Goal: Information Seeking & Learning: Check status

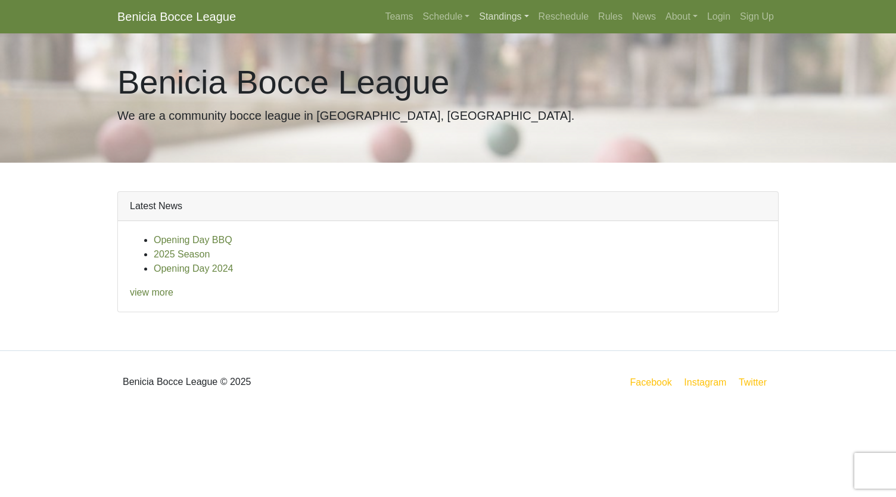
click at [496, 20] on link "Standings" at bounding box center [503, 17] width 59 height 24
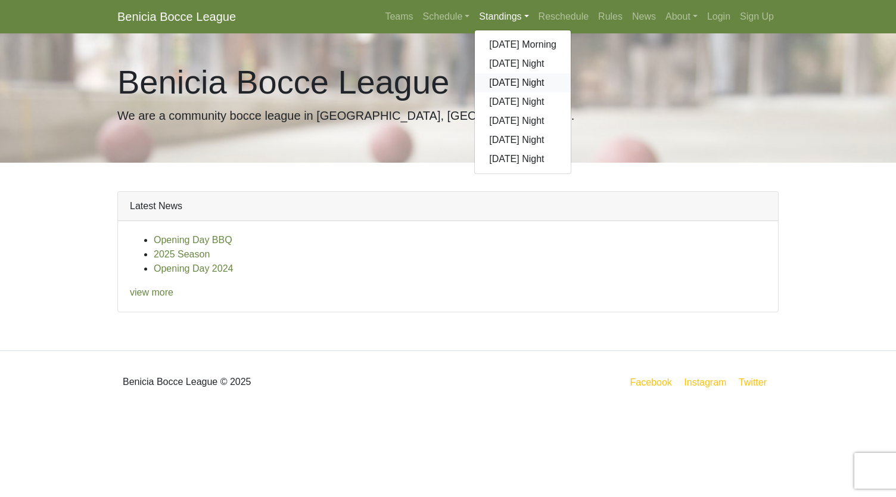
click at [497, 80] on link "[DATE] Night" at bounding box center [523, 82] width 96 height 19
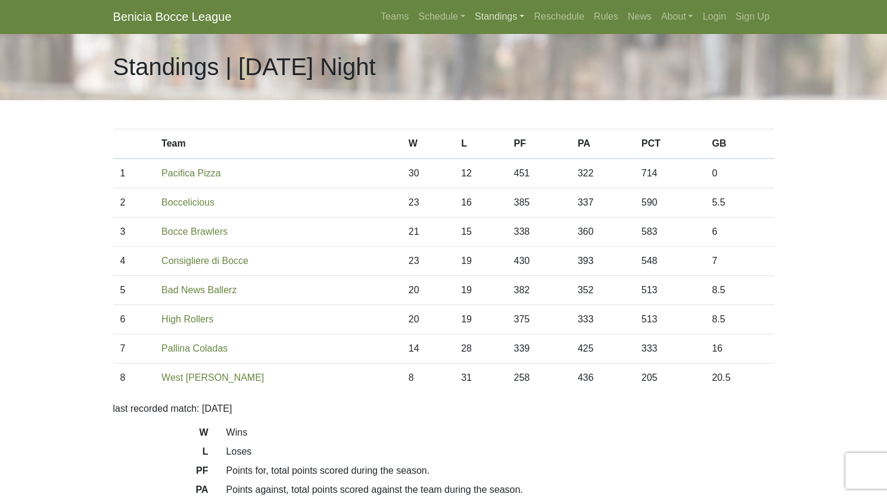
click at [509, 14] on link "Standings" at bounding box center [499, 17] width 59 height 24
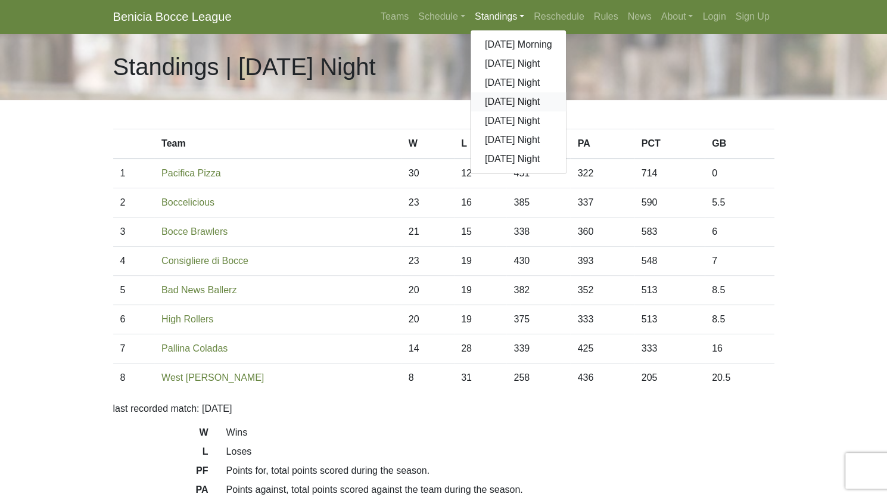
click at [517, 107] on link "[DATE] Night" at bounding box center [519, 101] width 96 height 19
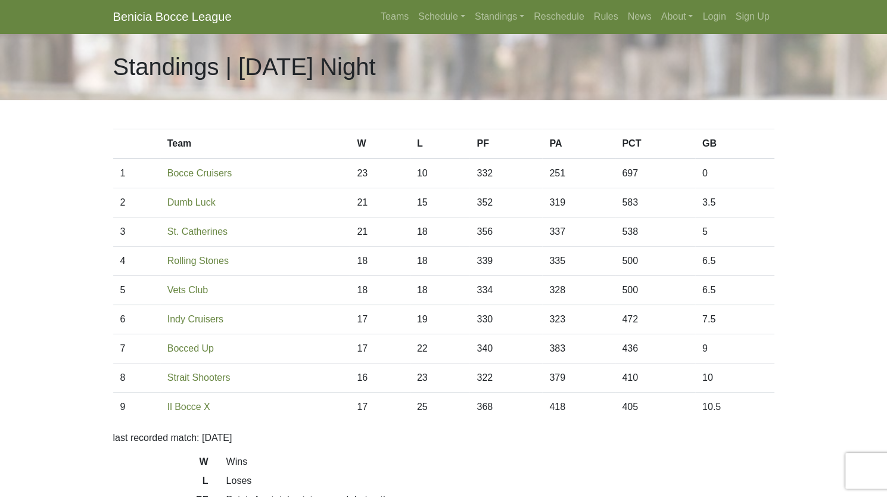
drag, startPoint x: 490, startPoint y: 0, endPoint x: 456, endPoint y: 52, distance: 62.0
click at [456, 52] on div "Standings | Tuesday Night" at bounding box center [443, 66] width 679 height 67
click at [508, 18] on link "Standings" at bounding box center [499, 17] width 59 height 24
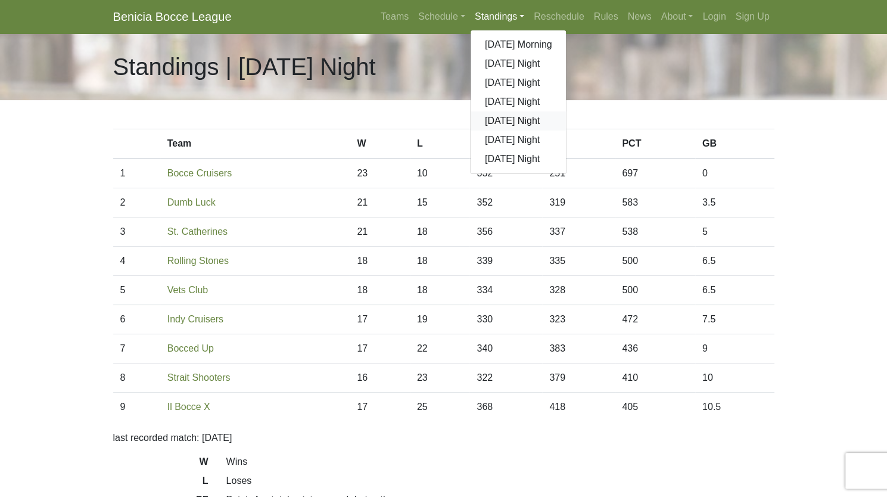
click at [508, 115] on link "[DATE] Night" at bounding box center [519, 120] width 96 height 19
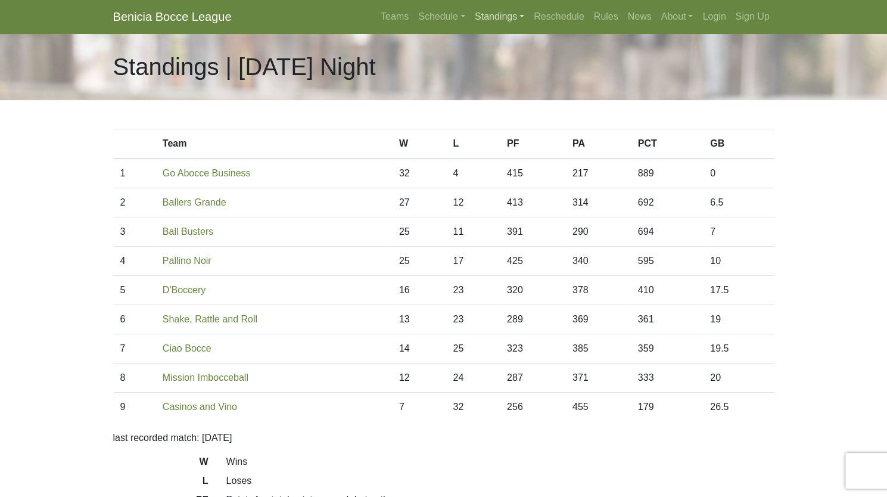
click at [509, 21] on link "Standings" at bounding box center [499, 17] width 59 height 24
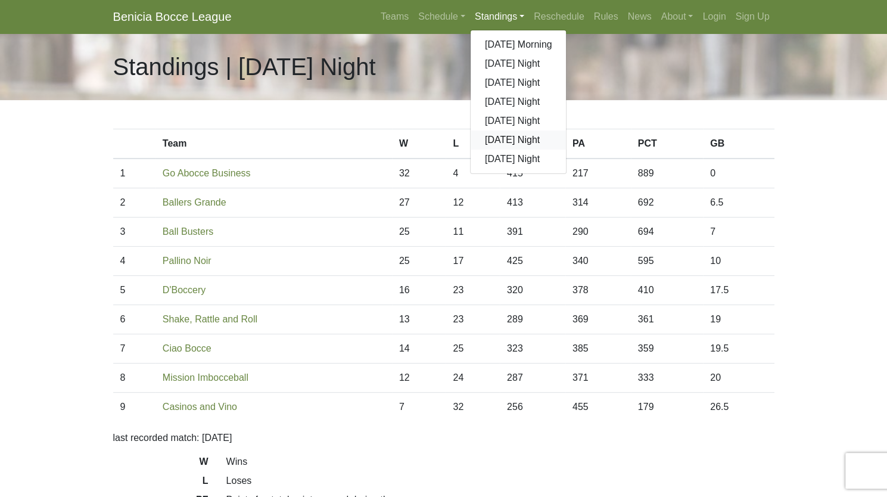
click at [507, 144] on link "[DATE] Night" at bounding box center [519, 140] width 96 height 19
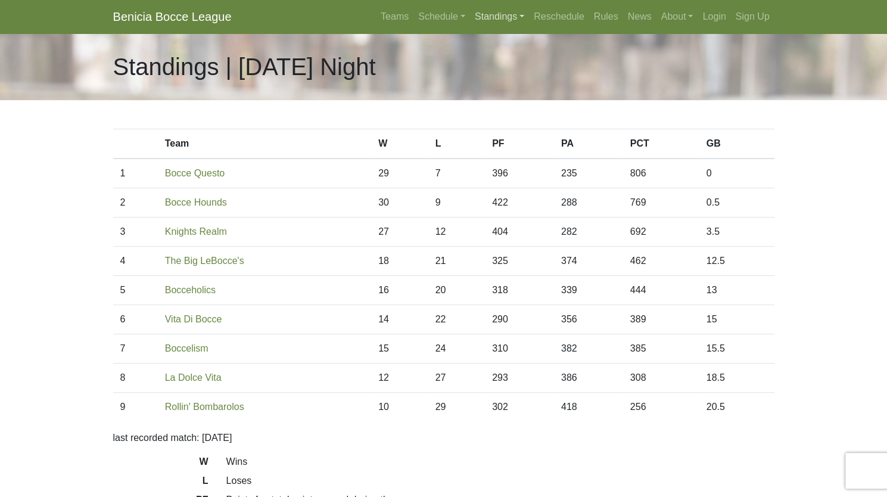
click at [499, 15] on link "Standings" at bounding box center [499, 17] width 59 height 24
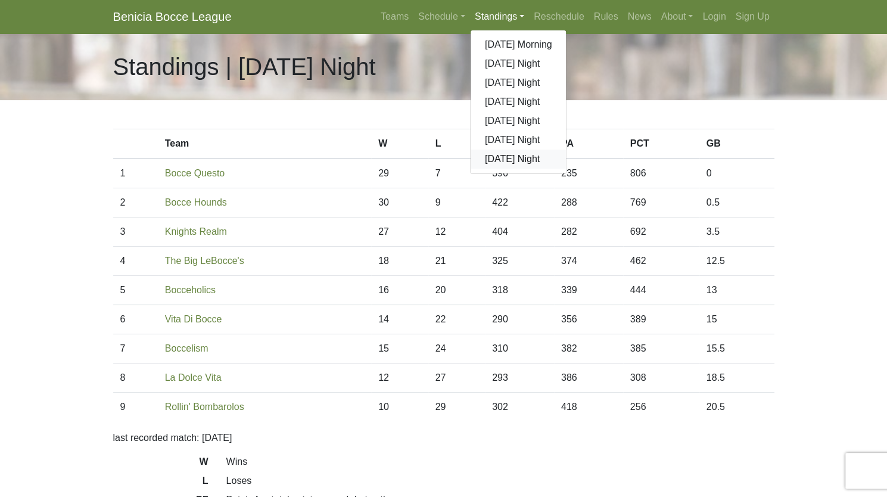
click at [520, 158] on link "[DATE] Night" at bounding box center [519, 159] width 96 height 19
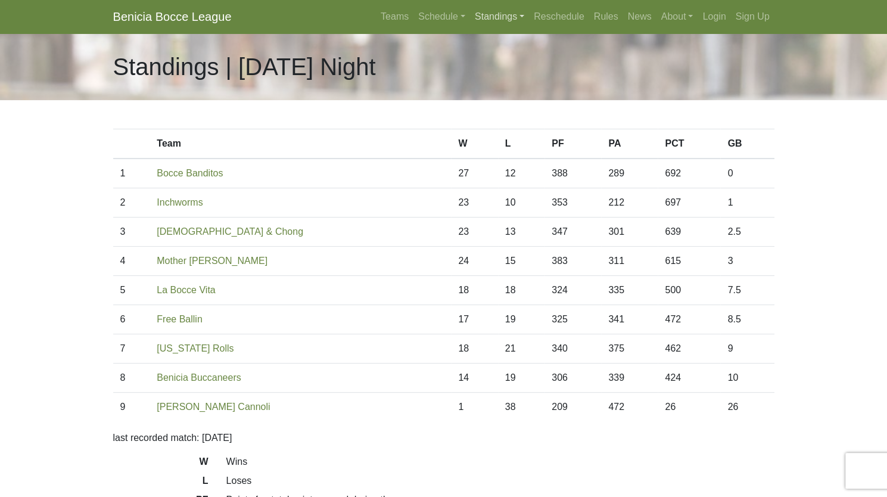
click at [498, 8] on link "Standings" at bounding box center [499, 17] width 59 height 24
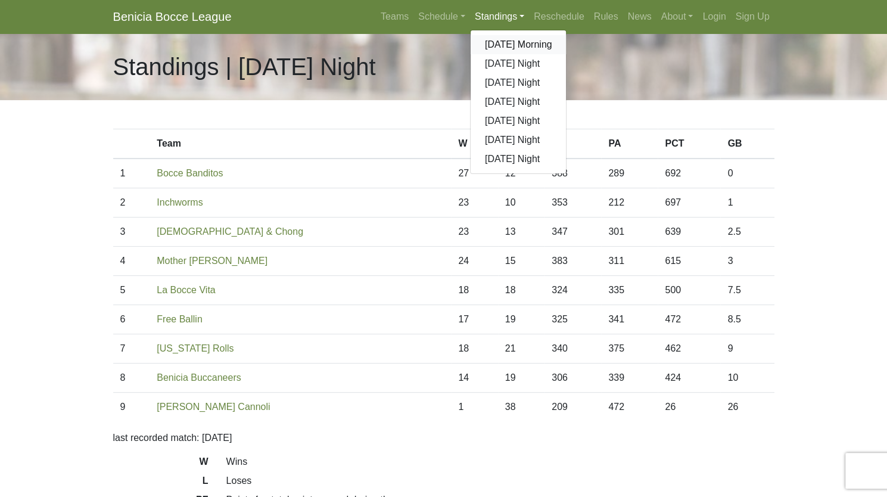
click at [501, 42] on link "[DATE] Morning" at bounding box center [519, 44] width 96 height 19
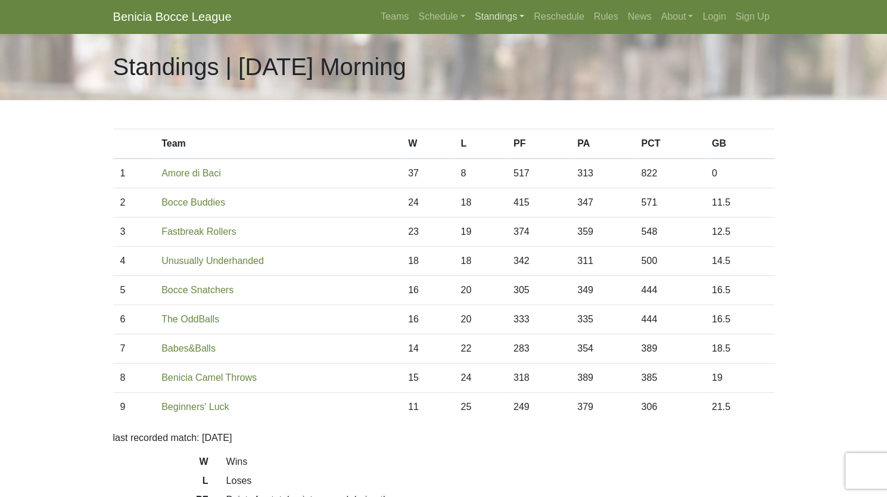
click at [499, 18] on link "Standings" at bounding box center [499, 17] width 59 height 24
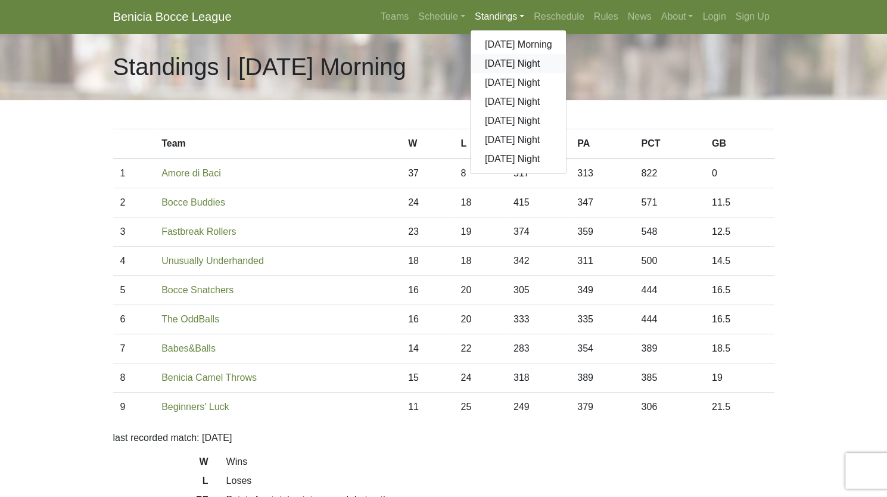
click at [502, 66] on link "[DATE] Night" at bounding box center [519, 63] width 96 height 19
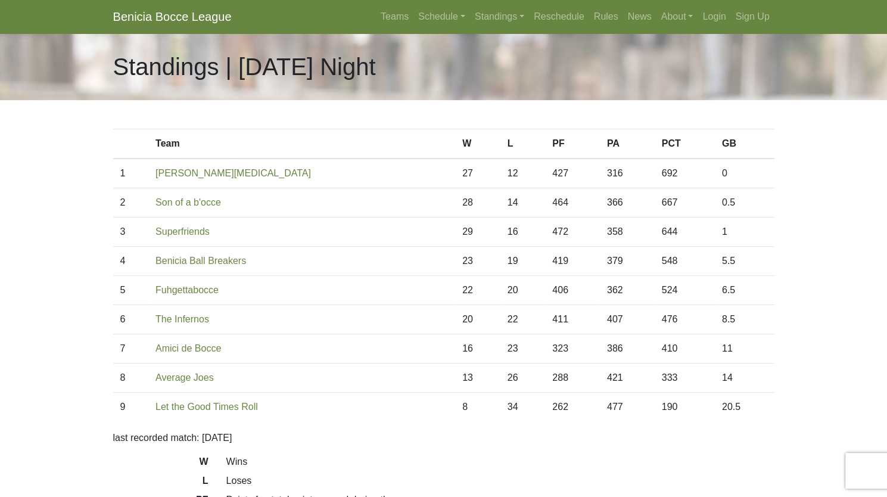
click at [32, 172] on body "Benicia Bocce League Teams Schedule [DATE] Morning [DATE] Night [DATE] Night [D…" at bounding box center [443, 335] width 887 height 670
